Goal: Transaction & Acquisition: Book appointment/travel/reservation

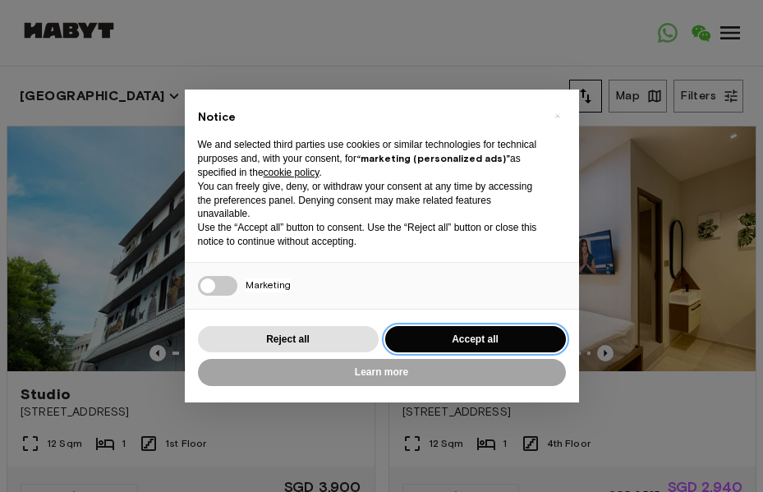
click at [453, 343] on button "Accept all" at bounding box center [475, 339] width 181 height 27
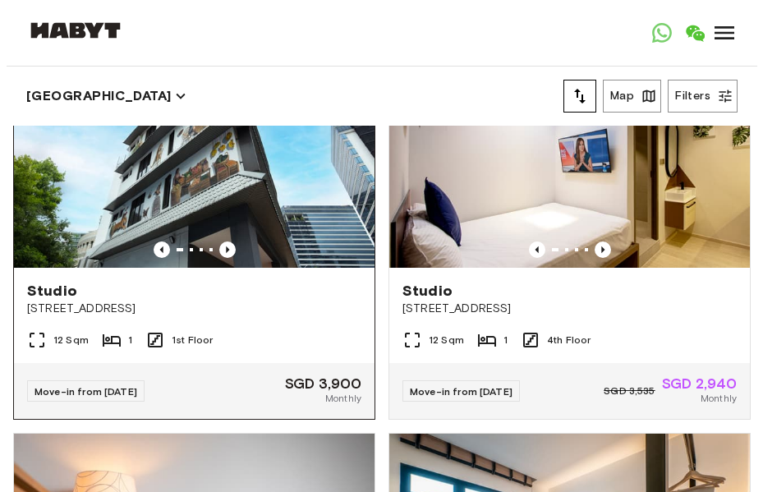
scroll to position [99, 0]
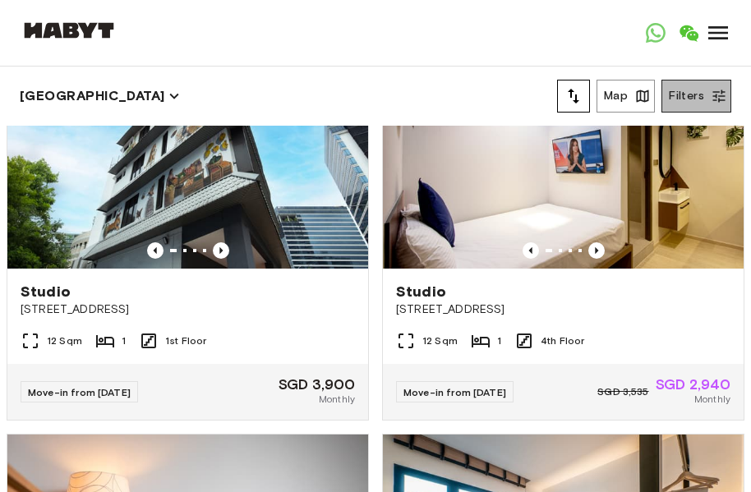
click at [691, 95] on button "Filters" at bounding box center [696, 96] width 70 height 33
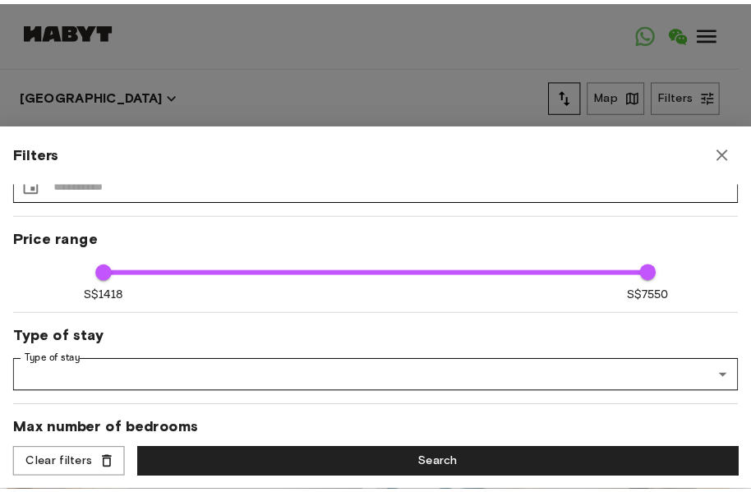
scroll to position [48, 0]
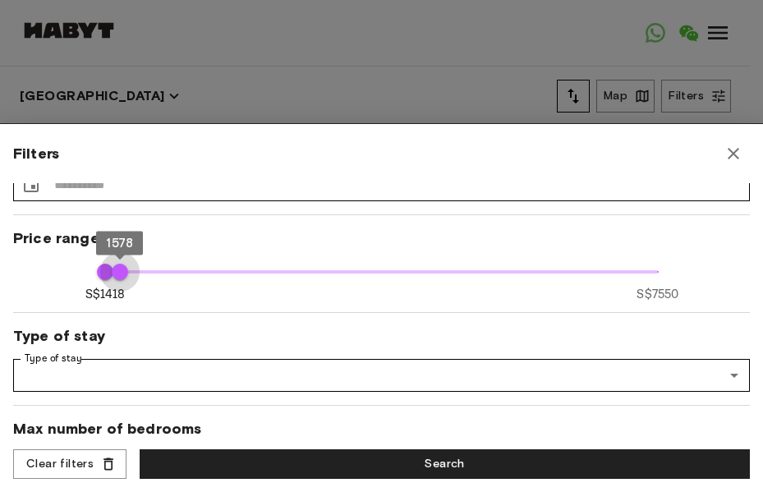
type input "****"
drag, startPoint x: 652, startPoint y: 267, endPoint x: 127, endPoint y: 273, distance: 524.9
click at [127, 273] on span "1688" at bounding box center [130, 272] width 16 height 16
click at [740, 160] on icon "button" at bounding box center [734, 154] width 20 height 20
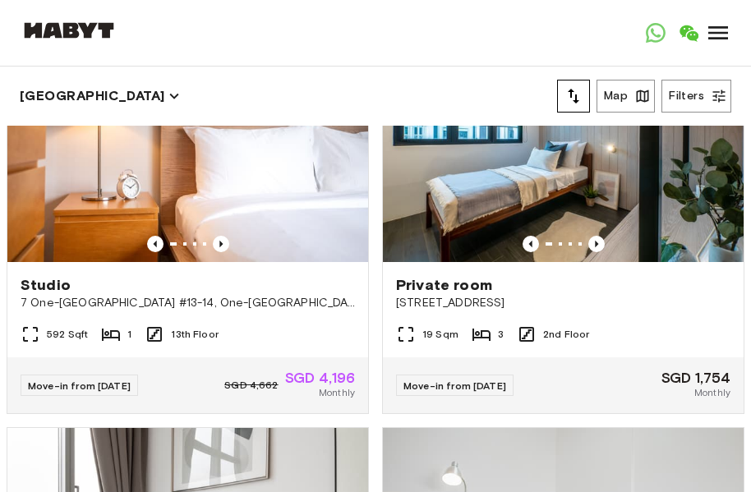
scroll to position [504, 0]
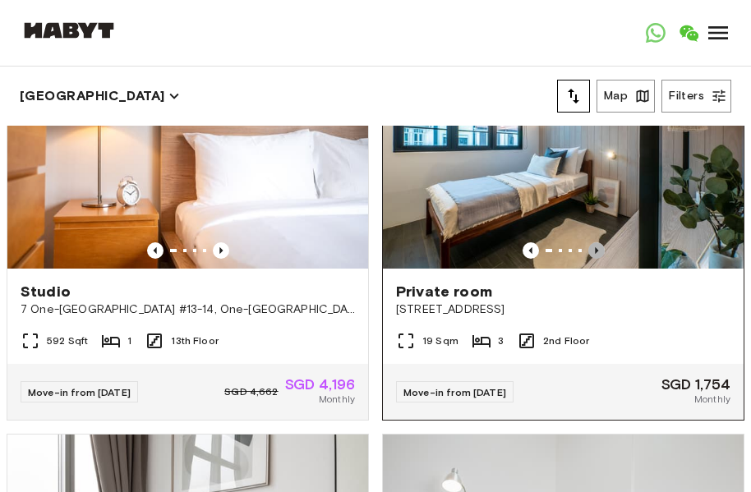
click at [588, 243] on icon "Previous image" at bounding box center [596, 250] width 16 height 16
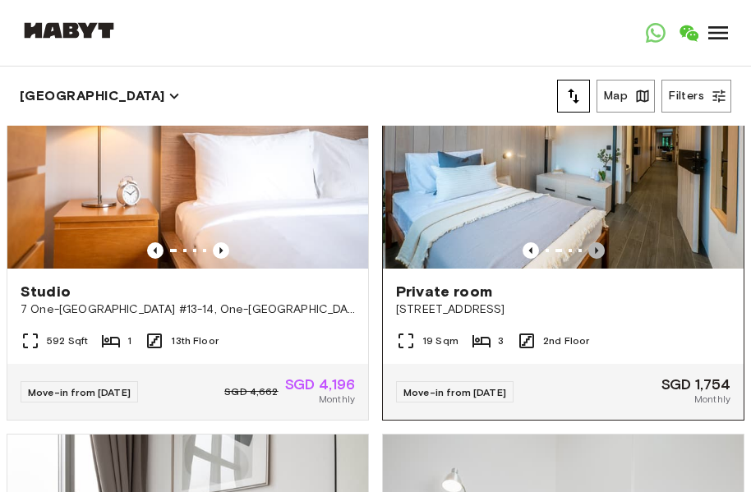
click at [588, 243] on icon "Previous image" at bounding box center [596, 250] width 16 height 16
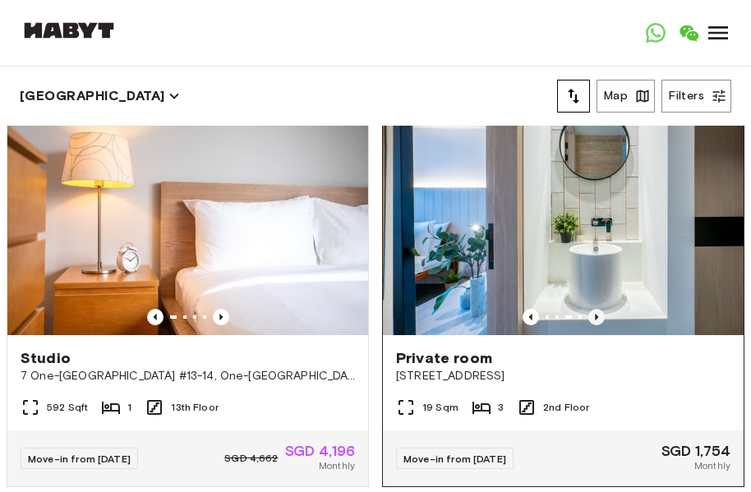
scroll to position [434, 0]
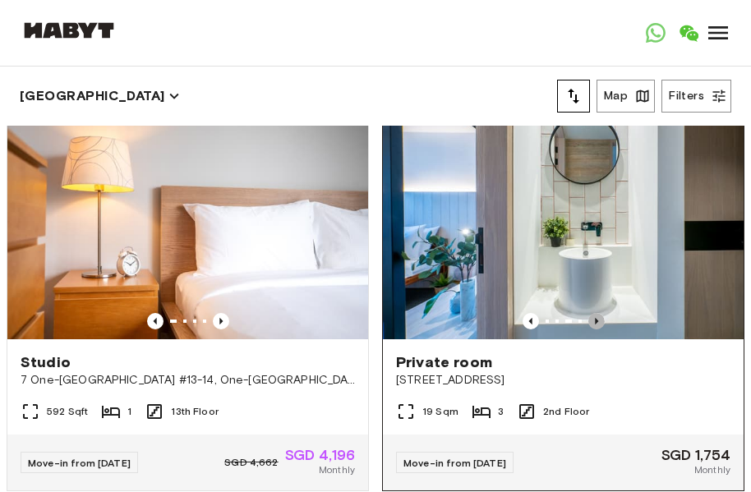
click at [588, 313] on icon "Previous image" at bounding box center [596, 321] width 16 height 16
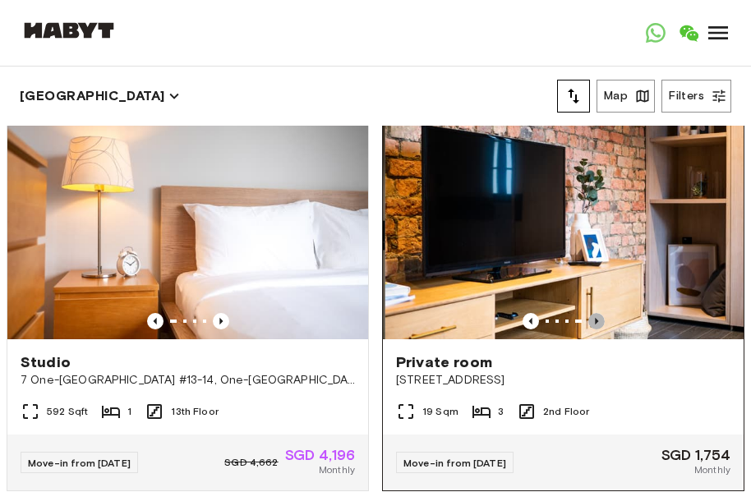
click at [588, 313] on icon "Previous image" at bounding box center [596, 321] width 16 height 16
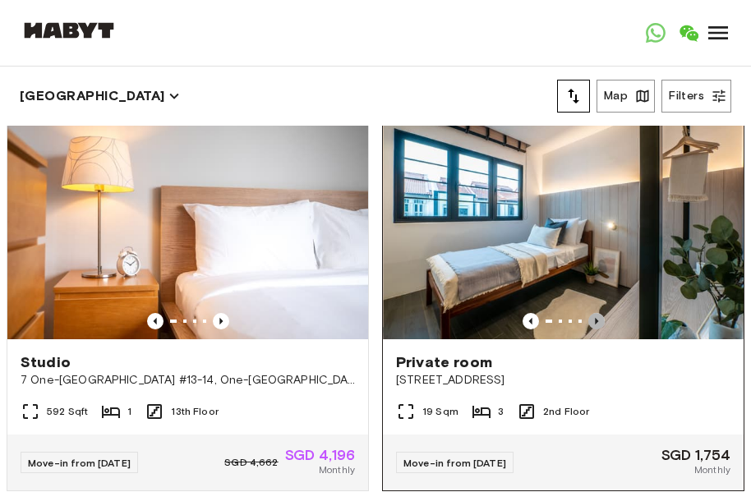
click at [588, 313] on icon "Previous image" at bounding box center [596, 321] width 16 height 16
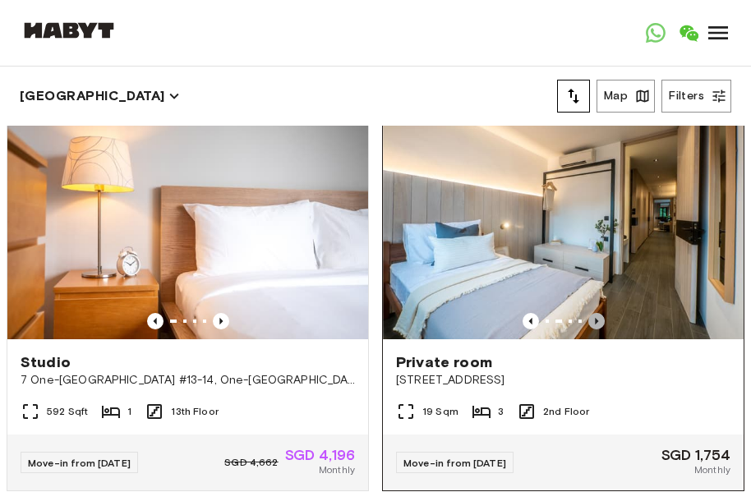
click at [588, 313] on icon "Previous image" at bounding box center [596, 321] width 16 height 16
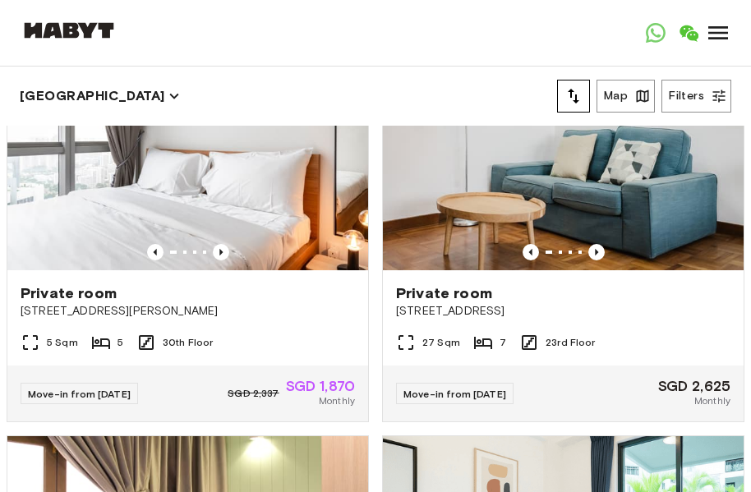
scroll to position [910, 0]
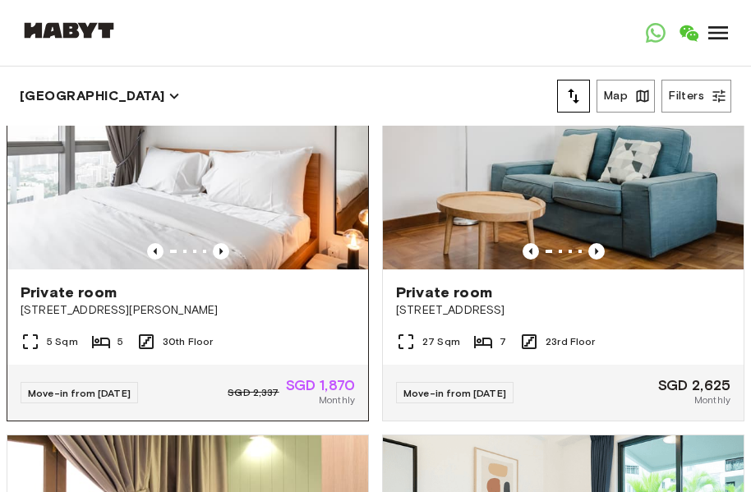
click at [209, 242] on img at bounding box center [187, 149] width 361 height 241
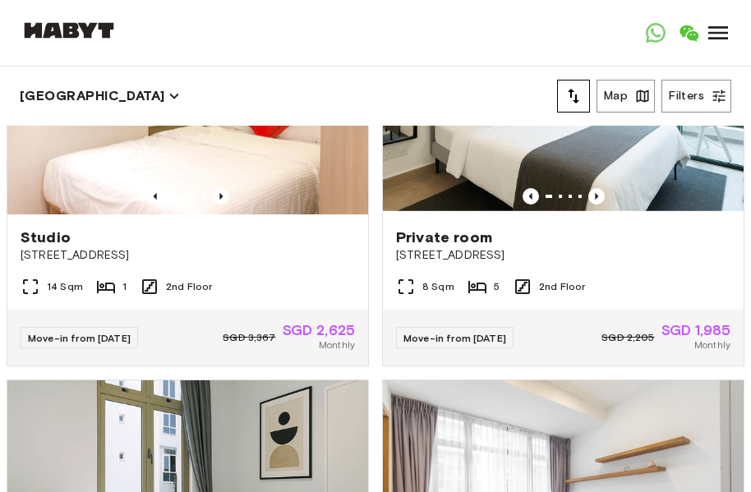
scroll to position [1376, 0]
